Goal: Task Accomplishment & Management: Manage account settings

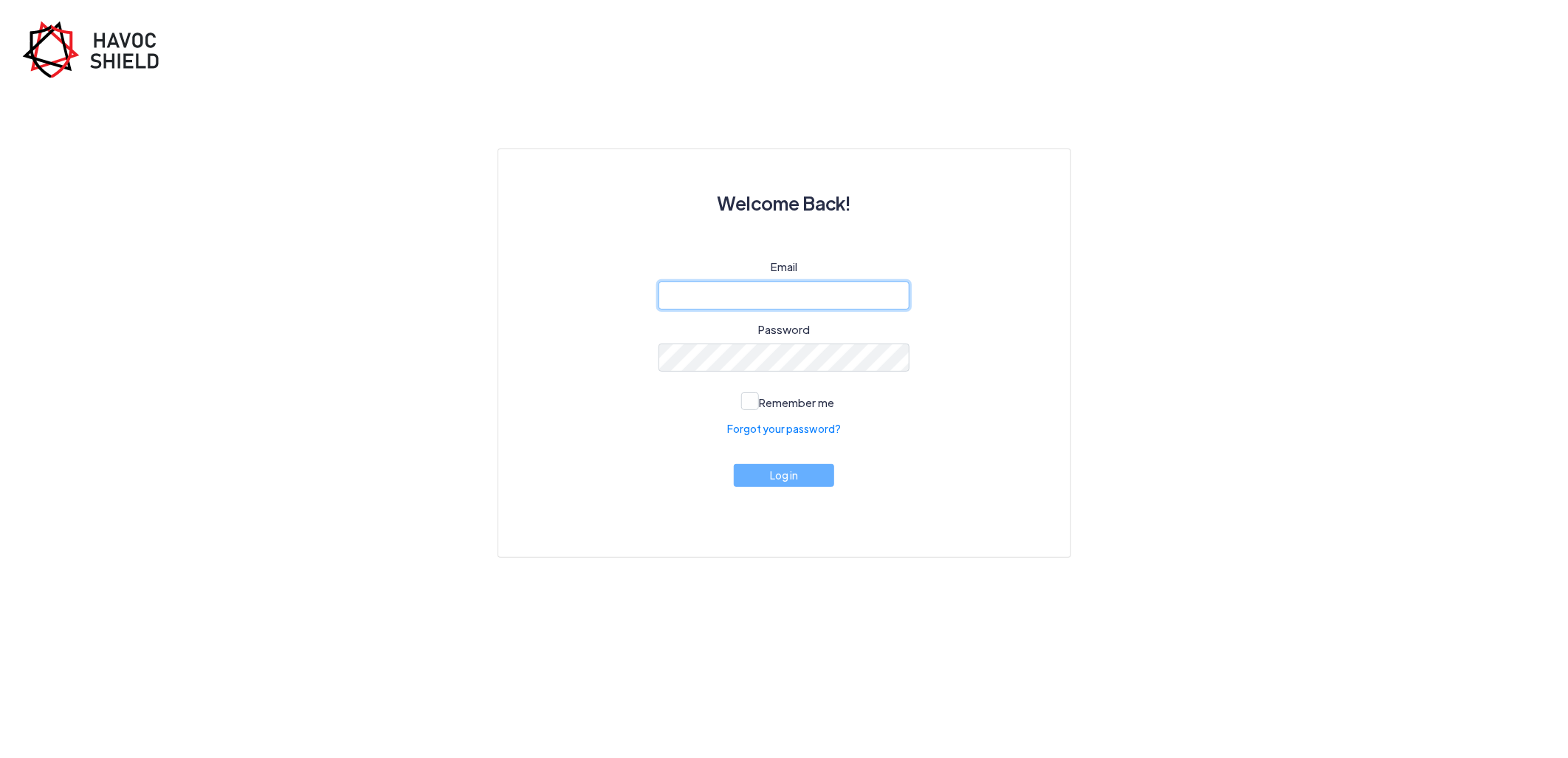
type input "[PERSON_NAME][EMAIL_ADDRESS][DOMAIN_NAME]"
click at [808, 481] on button "Log in" at bounding box center [784, 475] width 100 height 23
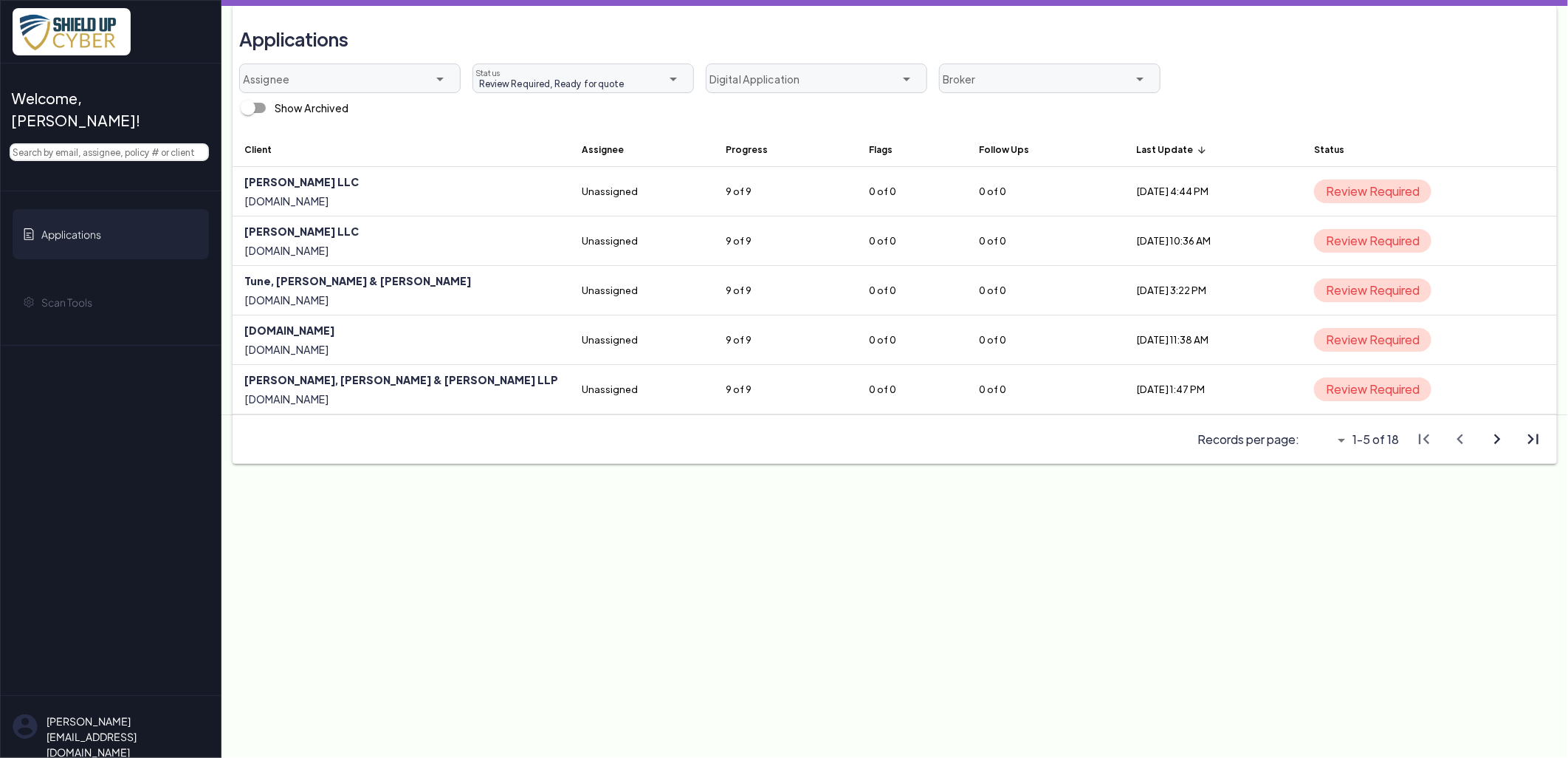
click at [1125, 156] on th "Last Update arrow_upward" at bounding box center [1213, 149] width 177 height 35
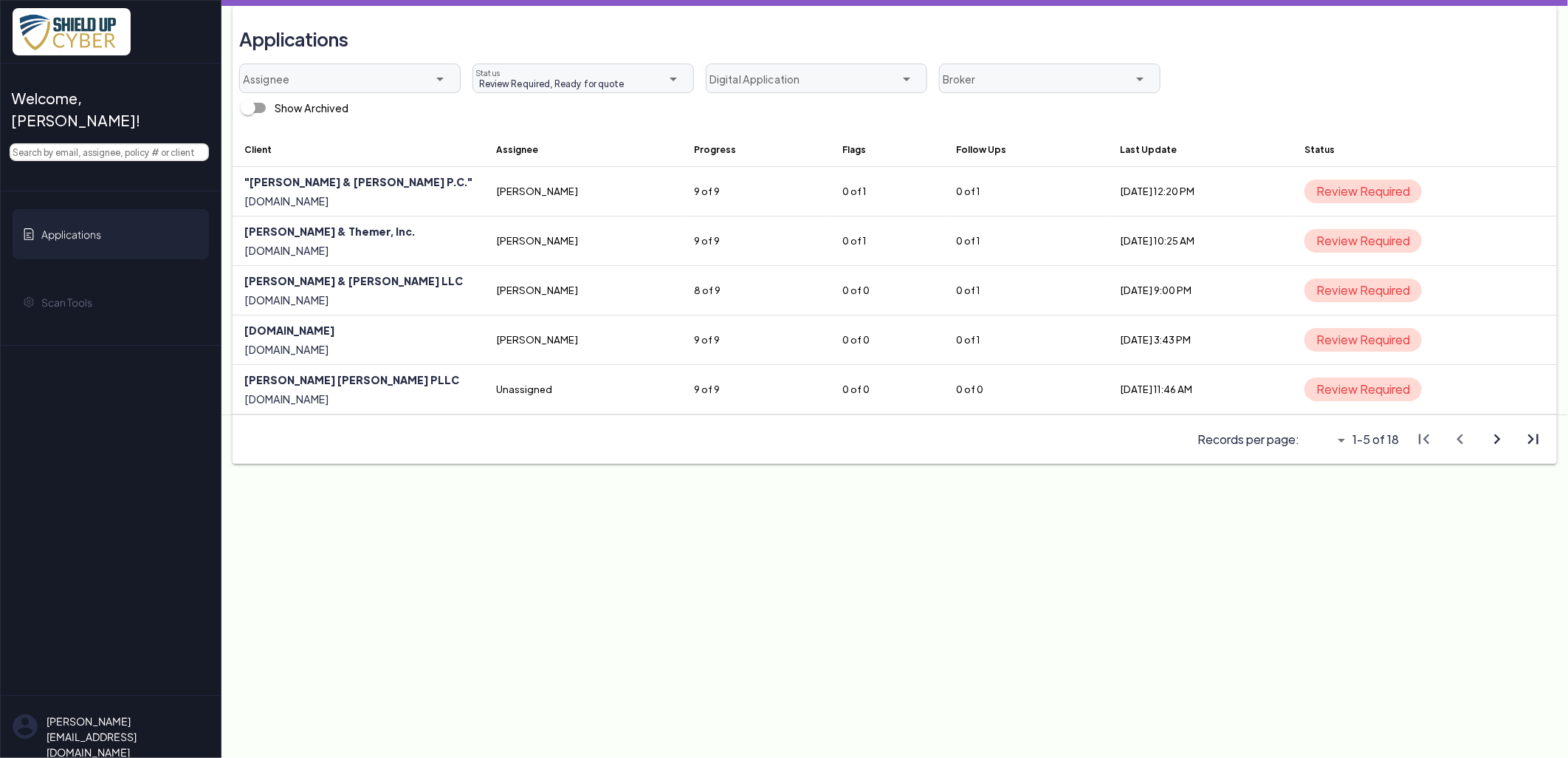
click at [1341, 447] on icon "arrow_drop_down" at bounding box center [1341, 439] width 18 height 18
click at [1322, 529] on div "All" at bounding box center [1319, 523] width 16 height 20
type input "All"
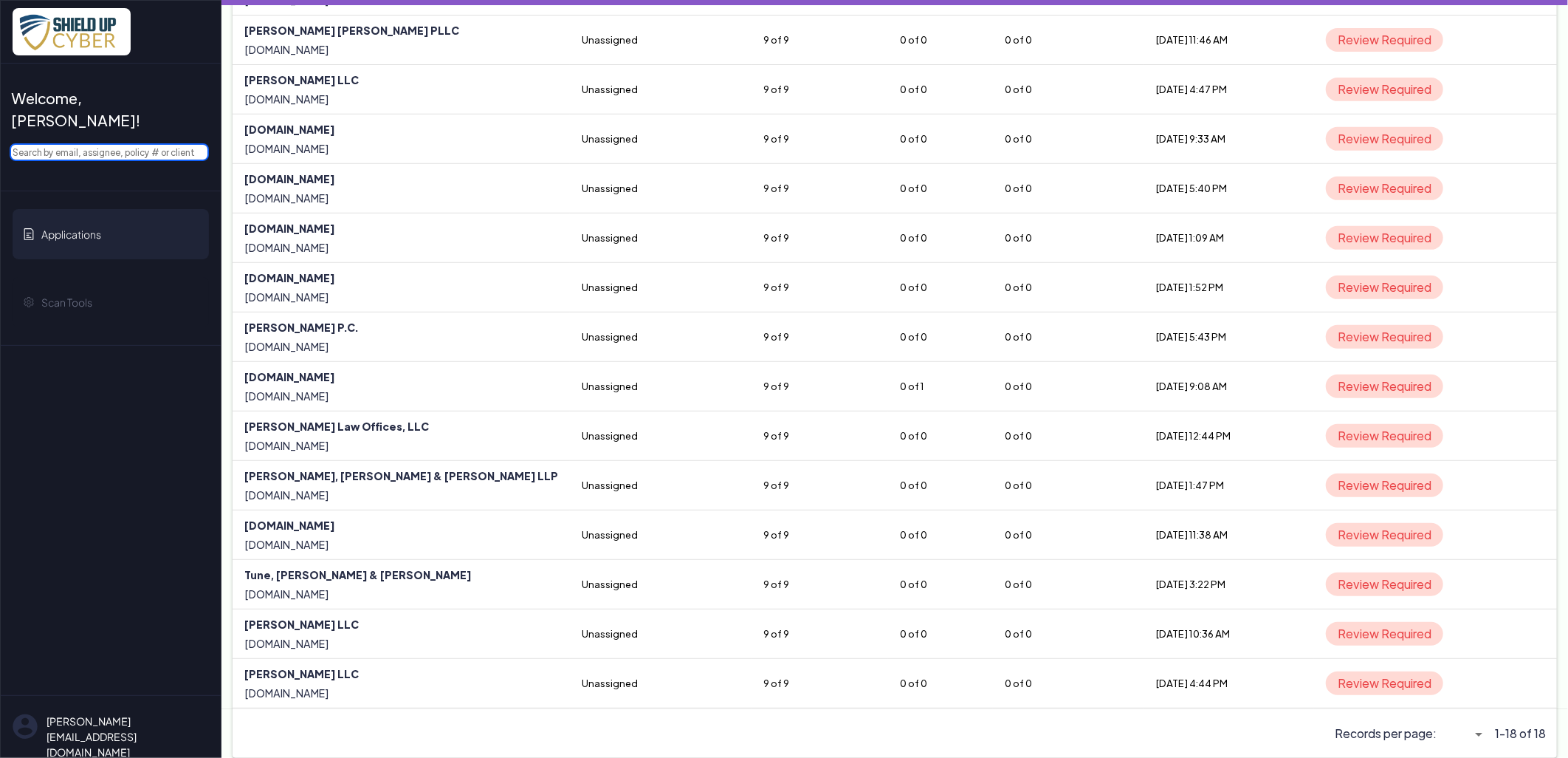
click at [142, 143] on input "text" at bounding box center [109, 151] width 200 height 18
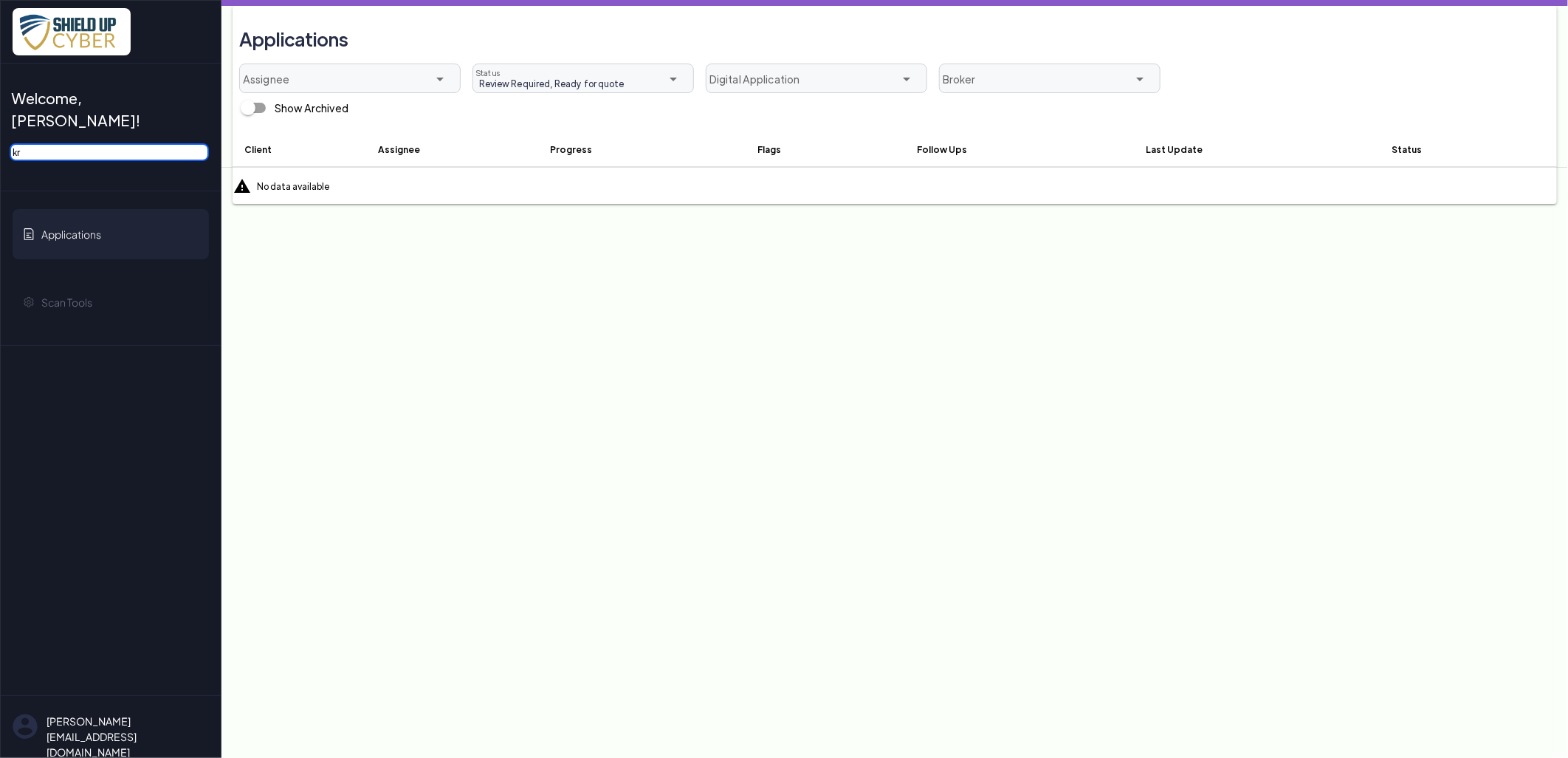
type input "kr"
